Goal: Navigation & Orientation: Find specific page/section

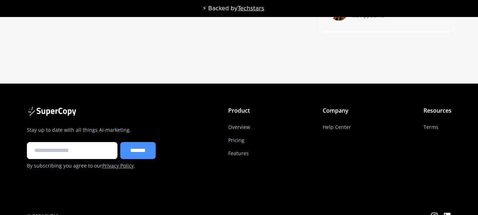
scroll to position [5681, 0]
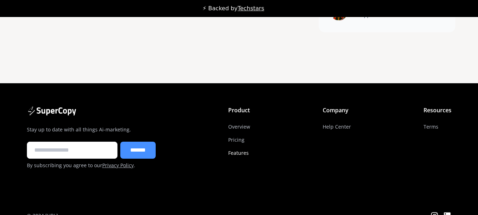
click at [248, 146] on link "Features" at bounding box center [238, 152] width 21 height 13
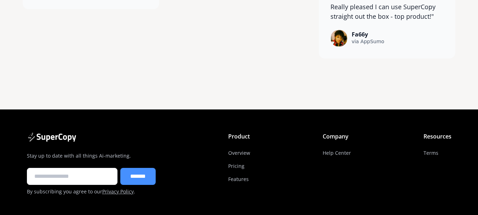
scroll to position [5664, 0]
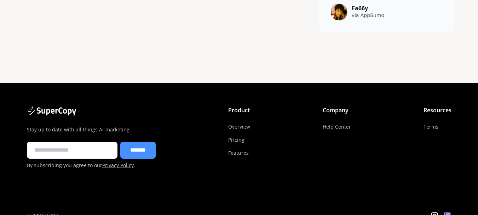
click at [443, 211] on icon at bounding box center [447, 215] width 8 height 8
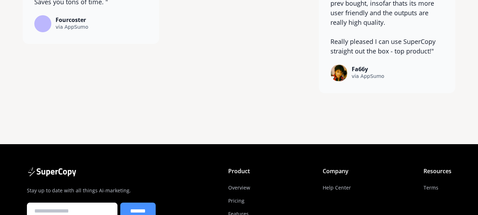
scroll to position [5609, 0]
